Goal: Task Accomplishment & Management: Use online tool/utility

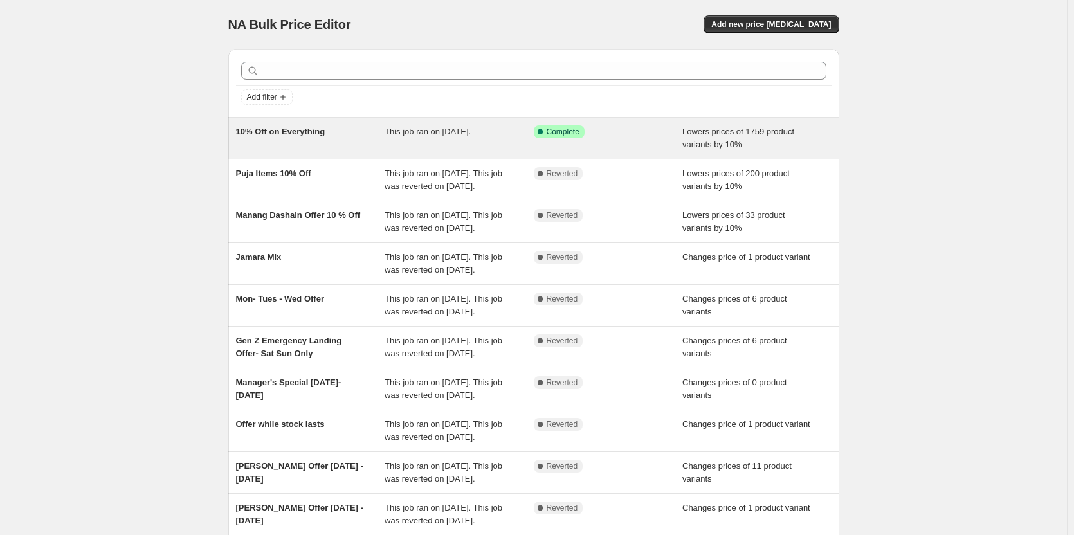
click at [320, 128] on span "10% Off on Everything" at bounding box center [280, 132] width 89 height 10
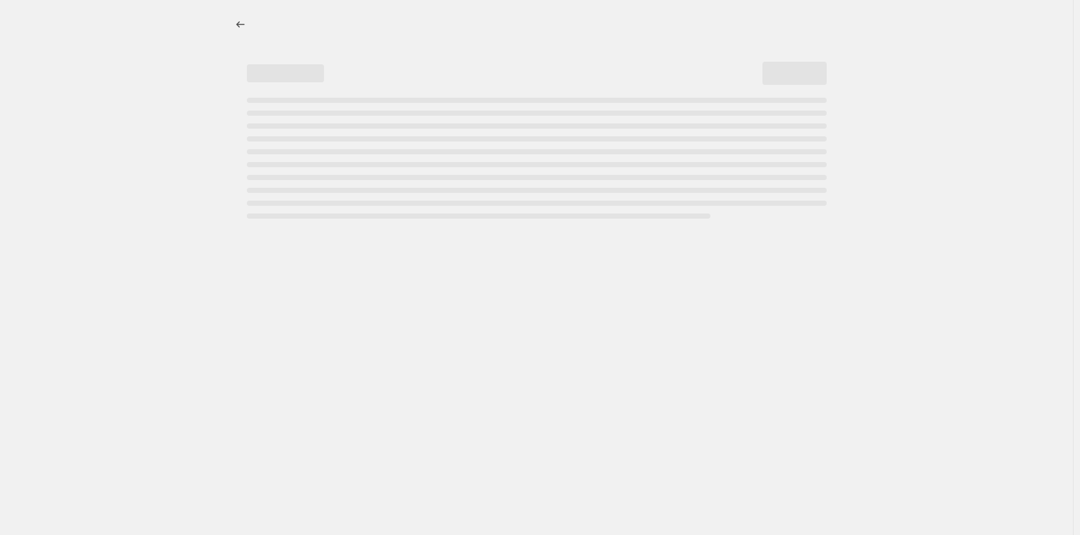
select select "percentage"
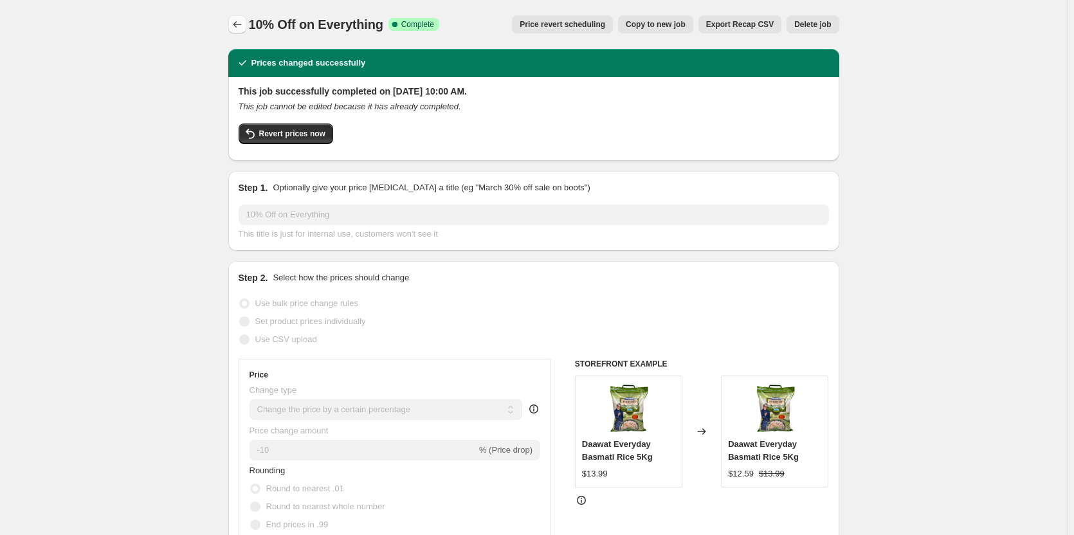
click at [238, 20] on icon "Price change jobs" at bounding box center [237, 24] width 13 height 13
